Goal: Understand process/instructions

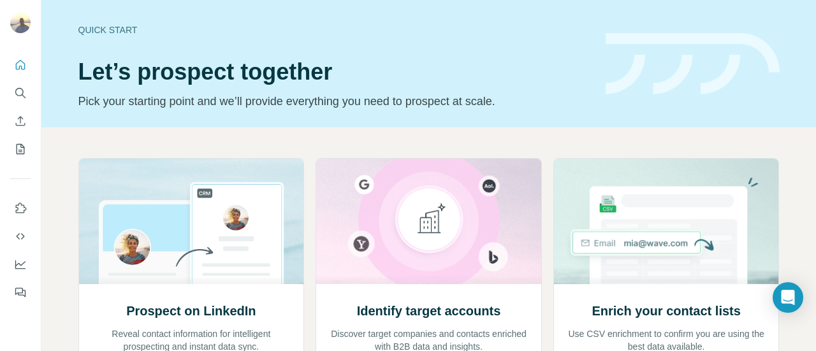
scroll to position [121, 0]
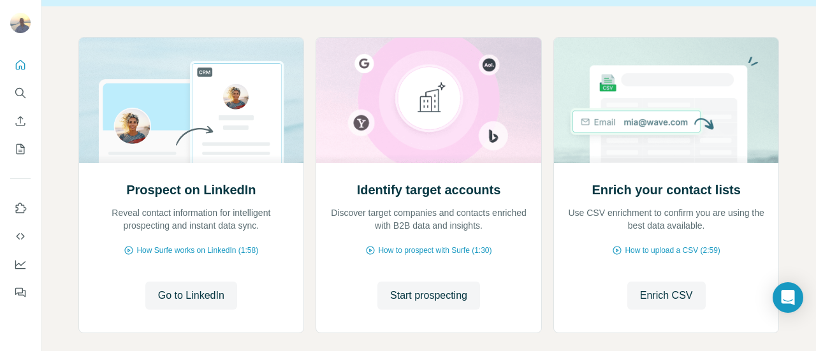
click at [737, 22] on div "Prospect on LinkedIn Reveal contact information for intelligent prospecting and…" at bounding box center [428, 210] width 774 height 408
click at [721, 16] on div "Prospect on LinkedIn Reveal contact information for intelligent prospecting and…" at bounding box center [428, 210] width 774 height 408
click at [1, 185] on div at bounding box center [20, 175] width 41 height 258
click at [688, 12] on div "Prospect on LinkedIn Reveal contact information for intelligent prospecting and…" at bounding box center [428, 210] width 774 height 408
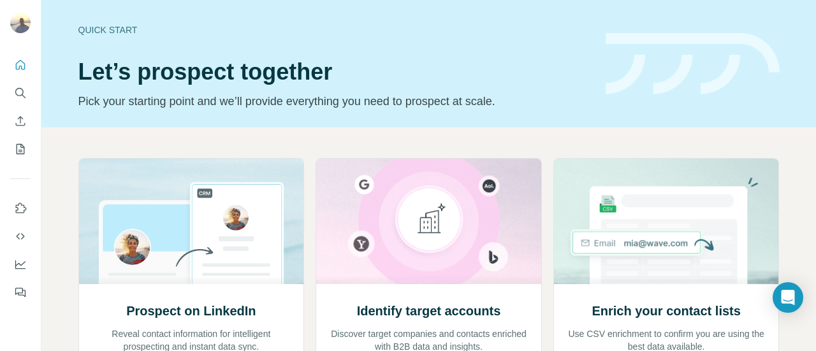
scroll to position [185, 0]
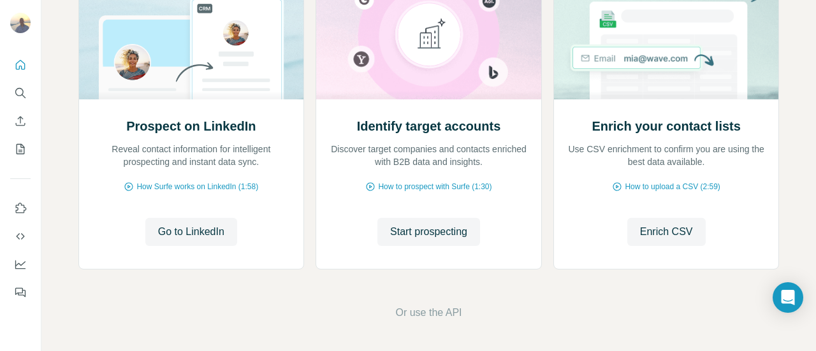
click at [696, 292] on div "Prospect on LinkedIn Reveal contact information for intelligent prospecting and…" at bounding box center [428, 147] width 774 height 408
